Goal: Task Accomplishment & Management: Complete application form

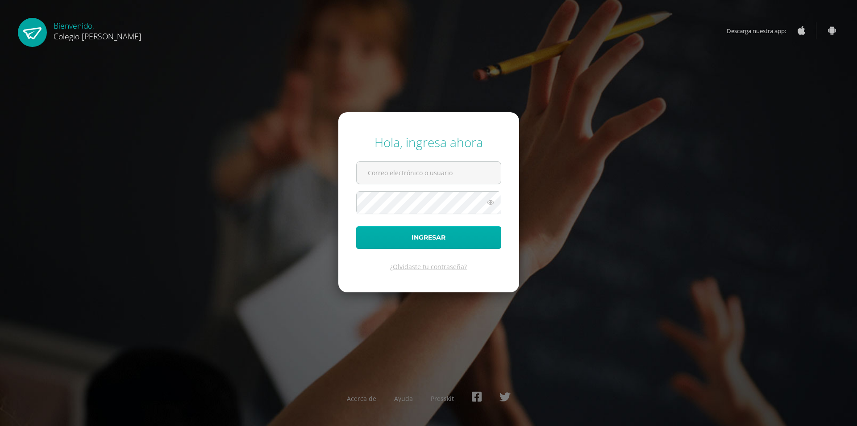
type input "COS00050@osoriosandoval.edu.gt"
click at [461, 242] on button "Ingresar" at bounding box center [428, 237] width 145 height 23
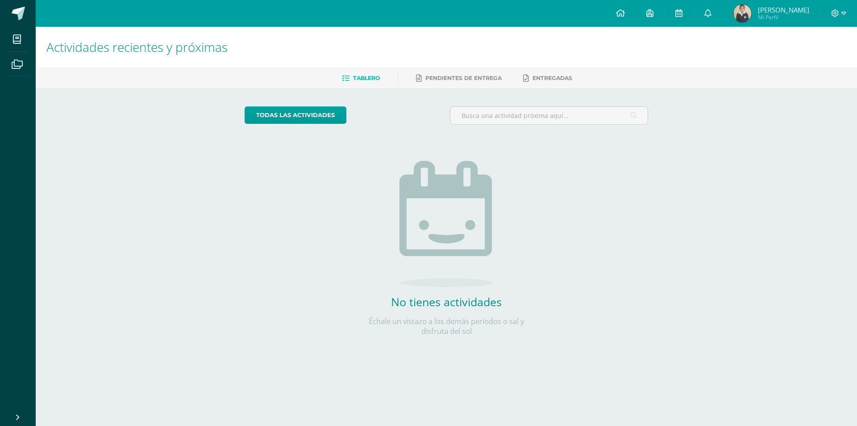
click at [193, 124] on div "Actividades recientes y próximas Tablero Pendientes de entrega Entregadas todas…" at bounding box center [447, 195] width 822 height 337
click at [29, 21] on span at bounding box center [49, 13] width 42 height 19
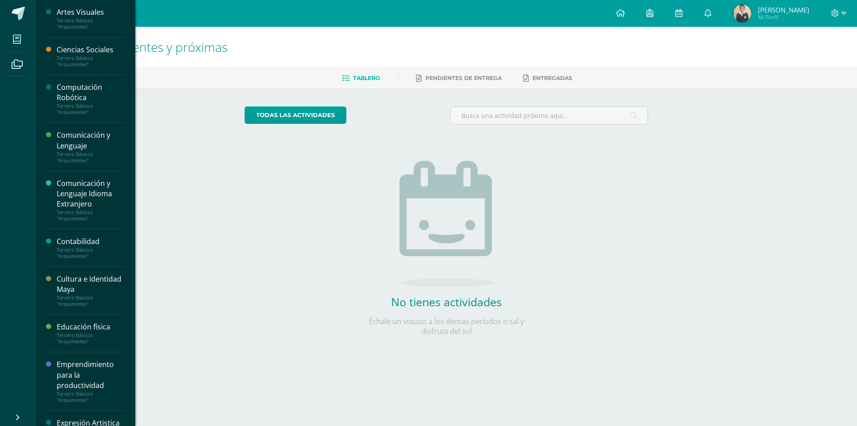
click at [26, 27] on link "Mis cursos" at bounding box center [17, 39] width 21 height 25
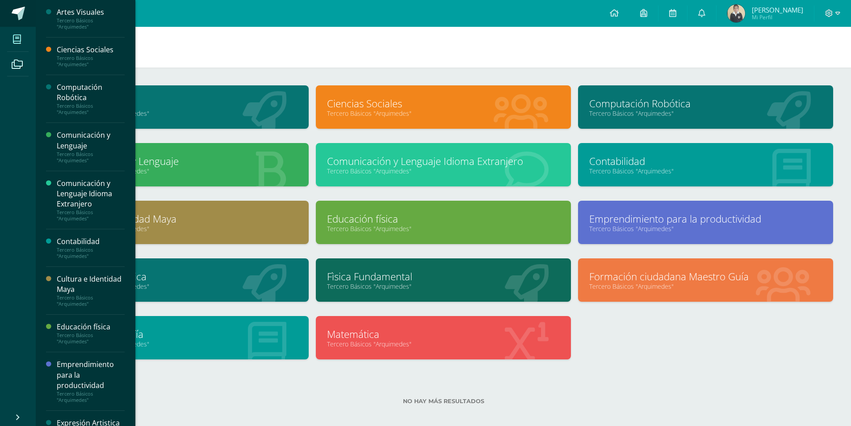
click at [11, 6] on link at bounding box center [18, 13] width 36 height 27
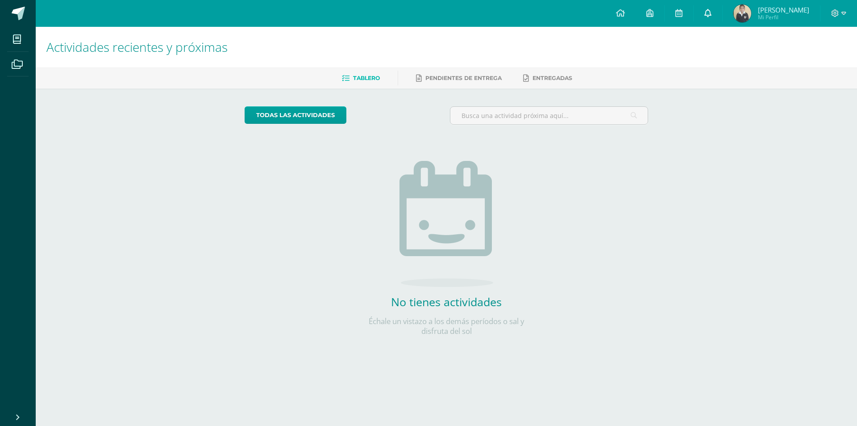
click at [709, 8] on link at bounding box center [708, 13] width 29 height 27
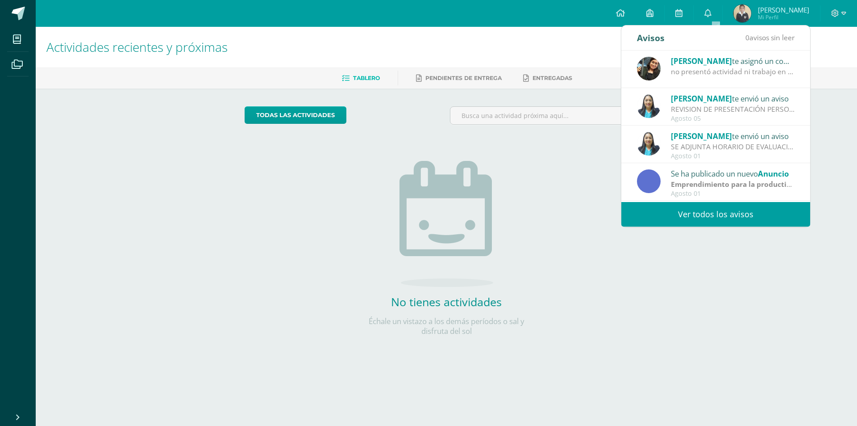
click at [748, 9] on img at bounding box center [743, 13] width 18 height 18
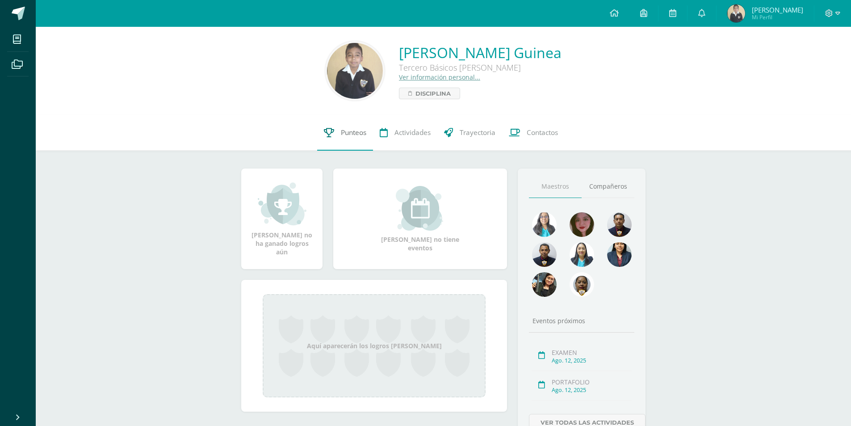
click at [343, 127] on link "Punteos" at bounding box center [345, 133] width 56 height 36
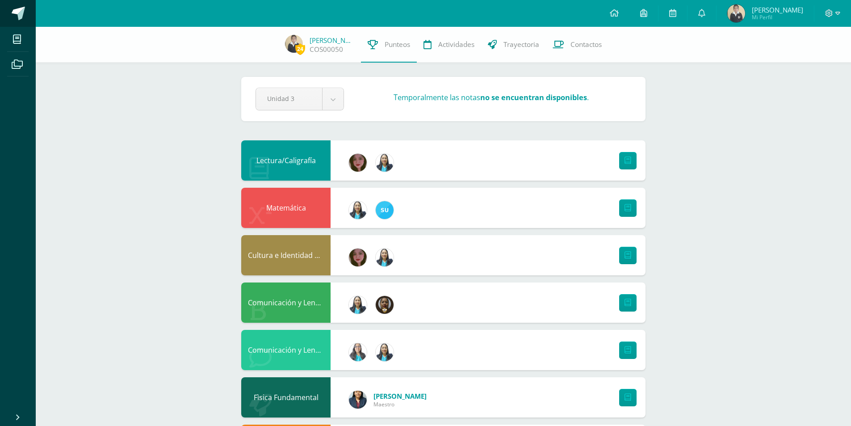
click at [30, 16] on span at bounding box center [49, 13] width 42 height 19
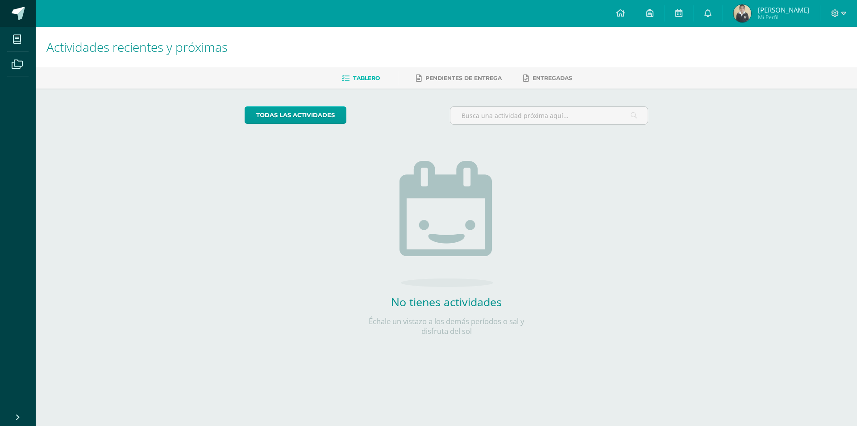
click at [22, 9] on span at bounding box center [18, 13] width 13 height 13
click at [27, 8] on link at bounding box center [18, 13] width 36 height 27
click at [43, 2] on div "Configuración Cerrar sesión Franklin Javier Mi Perfil Avisos 0 avisos sin leer …" at bounding box center [447, 13] width 822 height 27
click at [18, 4] on link at bounding box center [18, 13] width 36 height 27
drag, startPoint x: 0, startPoint y: 0, endPoint x: 18, endPoint y: 4, distance: 18.4
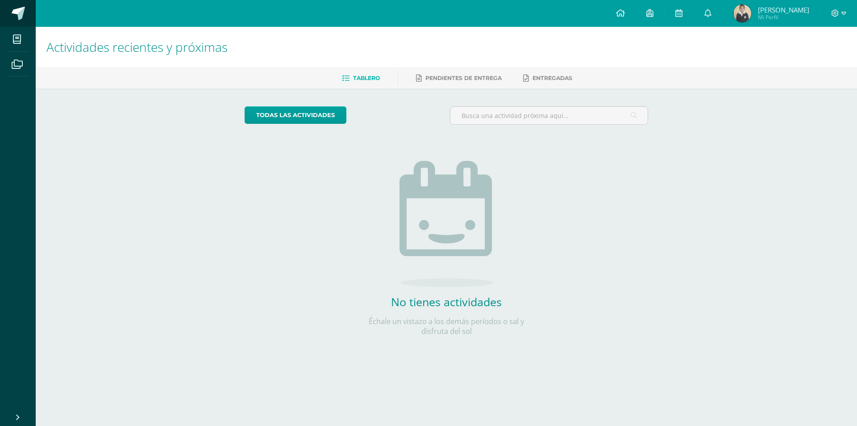
click at [18, 4] on link at bounding box center [18, 13] width 36 height 27
drag, startPoint x: 0, startPoint y: 0, endPoint x: 19, endPoint y: 4, distance: 19.6
click at [19, 4] on link at bounding box center [18, 13] width 36 height 27
click at [15, 10] on span at bounding box center [18, 13] width 13 height 13
click at [15, 11] on span at bounding box center [18, 13] width 13 height 13
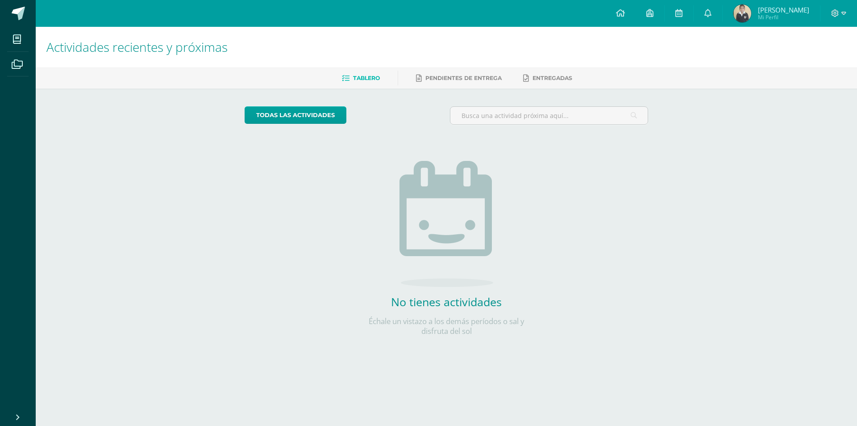
click at [15, 11] on span at bounding box center [18, 13] width 13 height 13
click at [33, 2] on link at bounding box center [18, 13] width 36 height 27
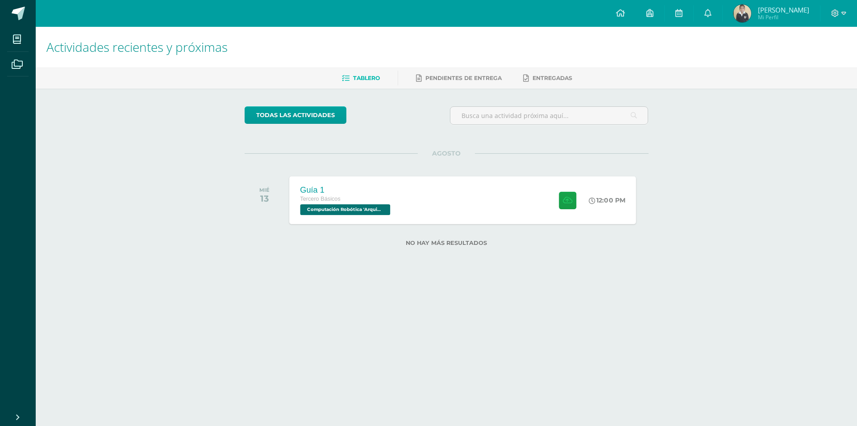
click at [380, 198] on div "Tercero Básicos" at bounding box center [346, 199] width 92 height 10
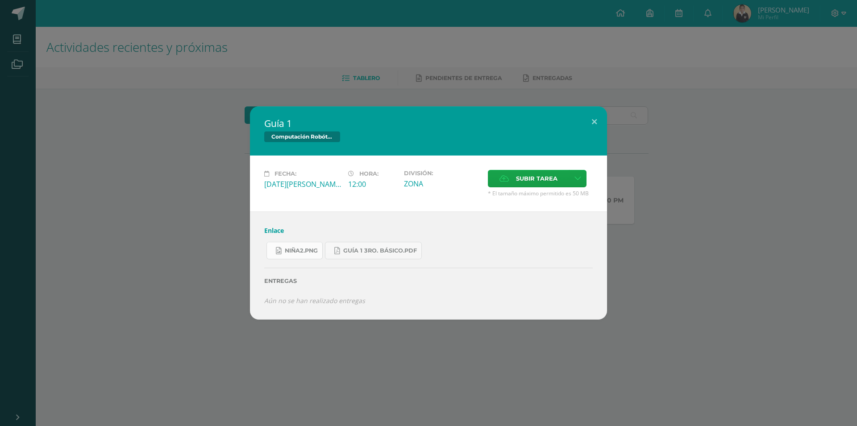
click at [297, 247] on span "niña2.png" at bounding box center [301, 250] width 33 height 7
click at [382, 247] on span "Guía 1 3ro. Básico.pdf" at bounding box center [380, 250] width 74 height 7
click at [303, 258] on link "niña2.png" at bounding box center [295, 250] width 56 height 17
click at [498, 176] on label "Subir tarea" at bounding box center [528, 178] width 81 height 17
click at [0, 0] on input "Subir tarea" at bounding box center [0, 0] width 0 height 0
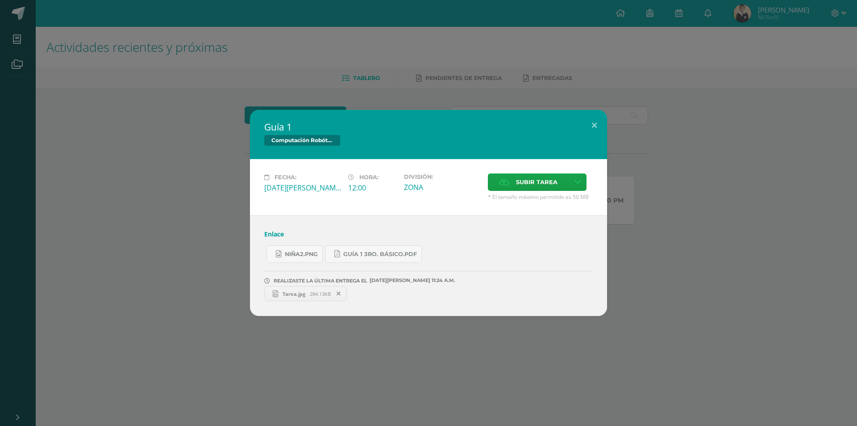
click at [298, 297] on link "Tarea.jpg 284.13KB" at bounding box center [305, 293] width 83 height 15
click at [529, 186] on span "Subir tarea" at bounding box center [537, 182] width 42 height 17
click at [0, 0] on input "Subir tarea" at bounding box center [0, 0] width 0 height 0
click at [385, 297] on span "Sin título-2.jpg" at bounding box center [385, 293] width 44 height 7
